Goal: Find specific page/section: Find specific page/section

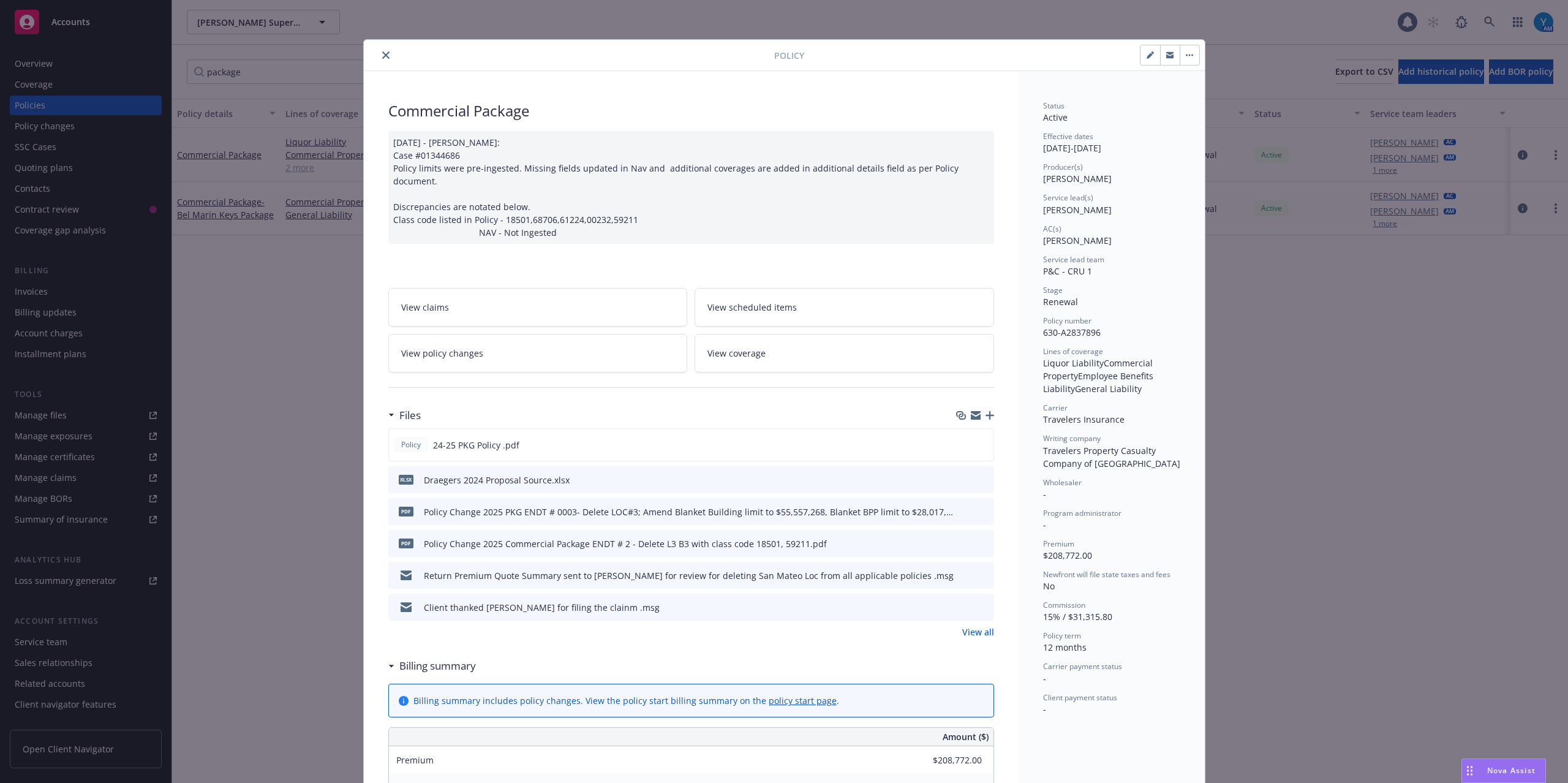
click at [382, 55] on icon "close" at bounding box center [386, 55] width 7 height 7
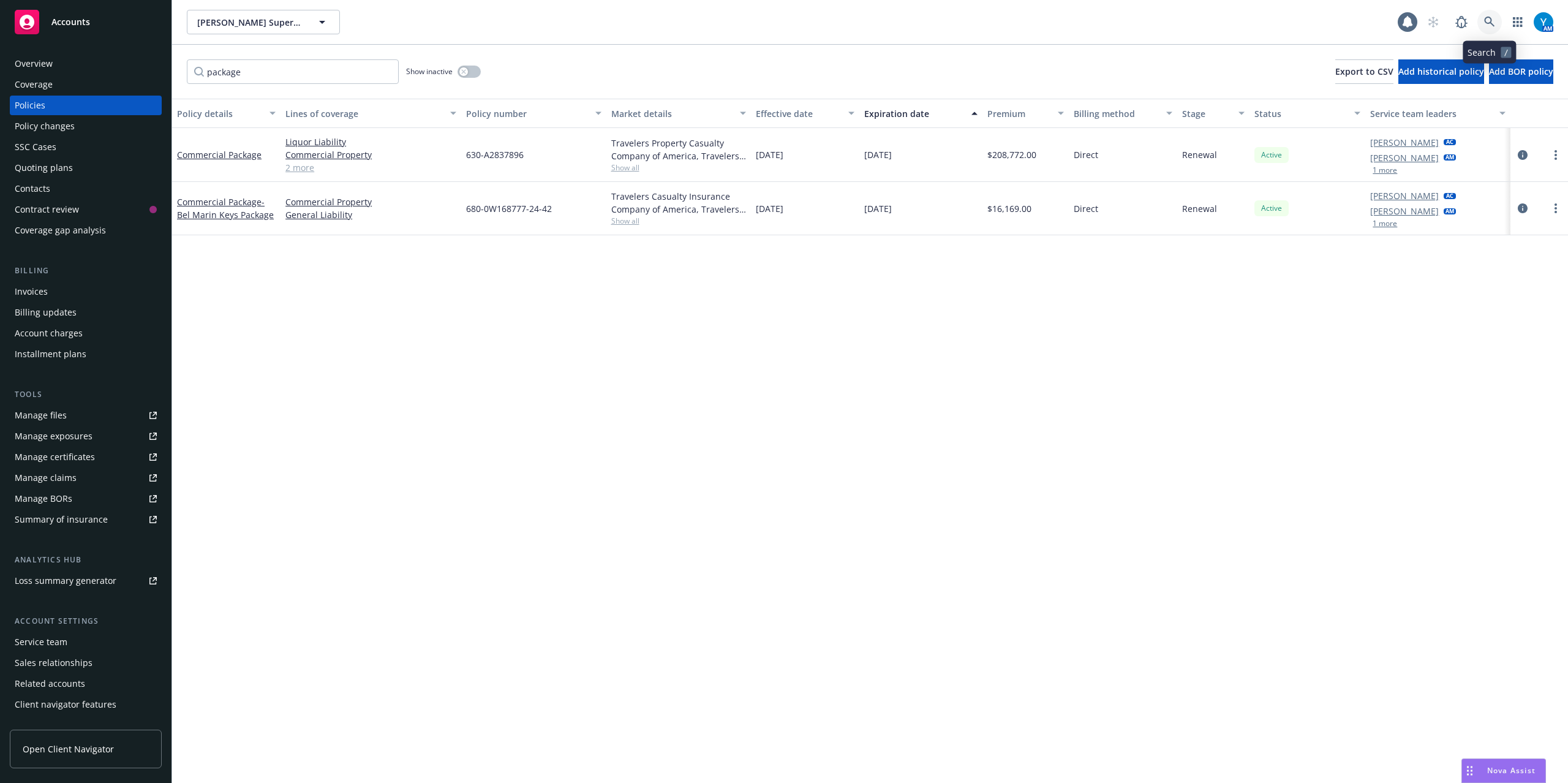
click at [1486, 20] on icon at bounding box center [1490, 22] width 11 height 11
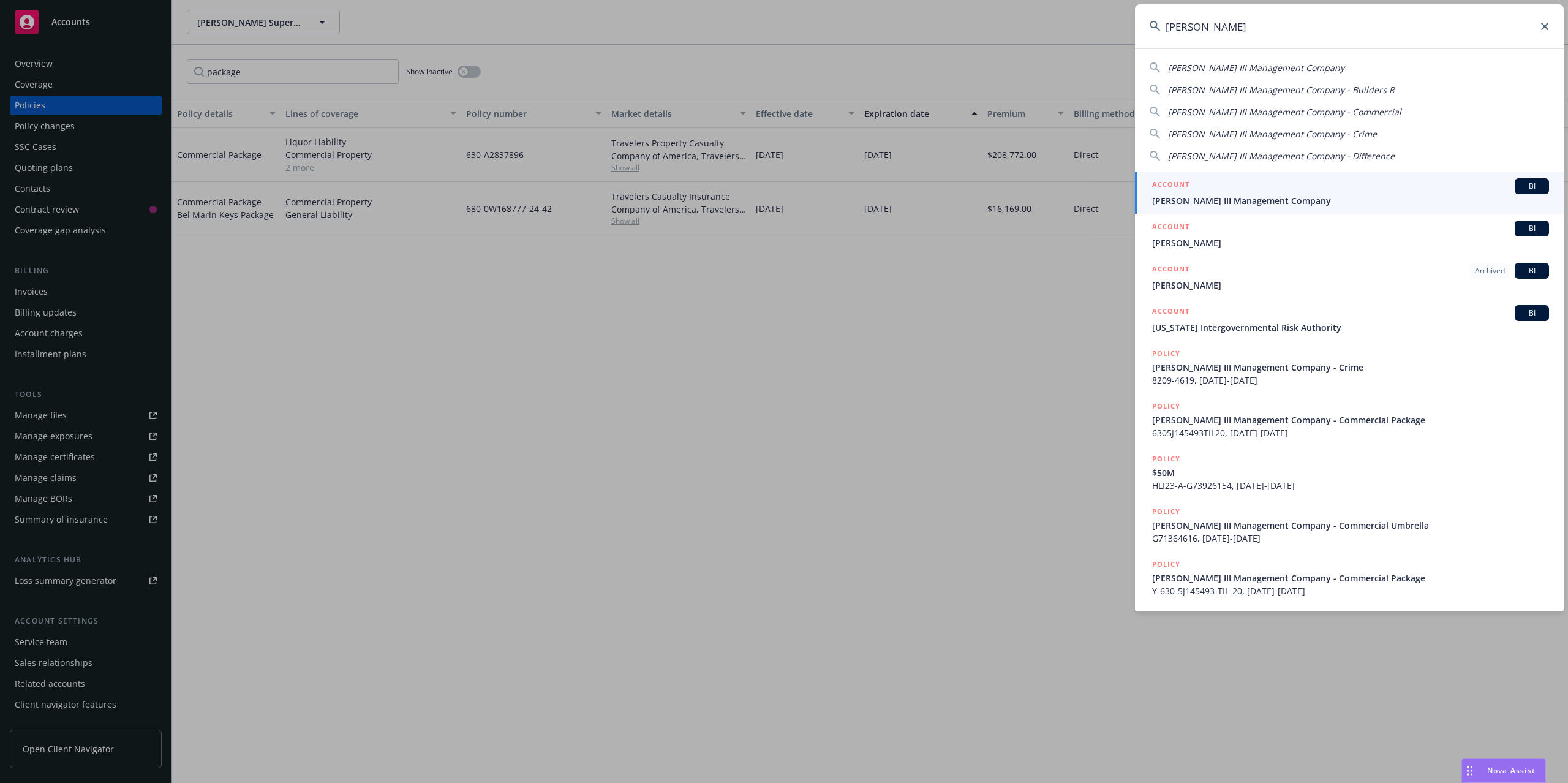
type input "[PERSON_NAME]"
click at [1386, 192] on div "ACCOUNT BI" at bounding box center [1351, 186] width 397 height 16
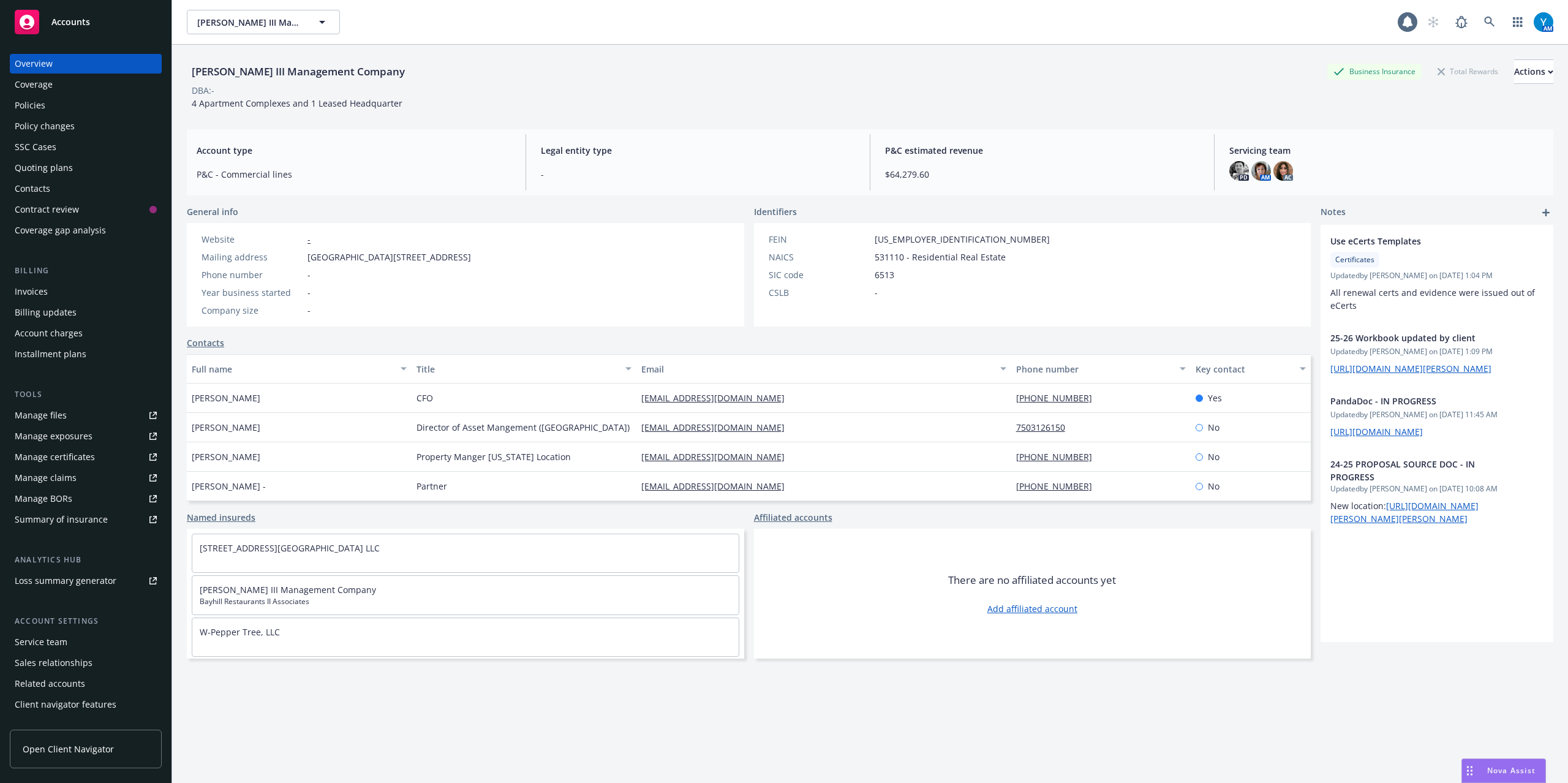
click at [51, 106] on div "Policies" at bounding box center [85, 105] width 142 height 20
